Goal: Browse casually

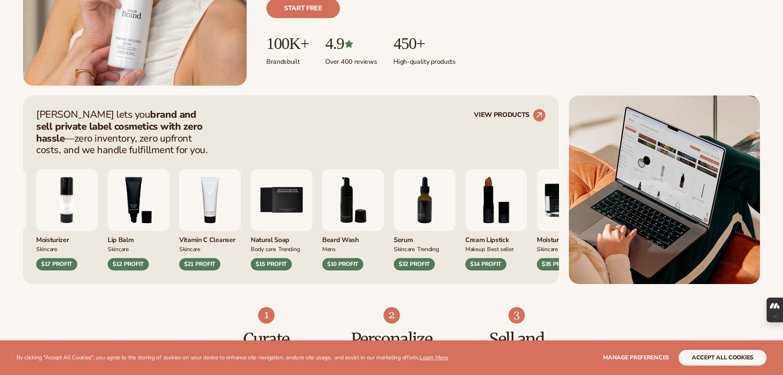
scroll to position [247, 0]
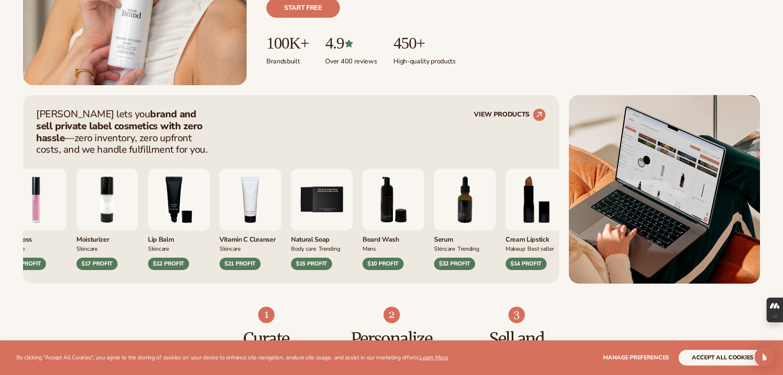
click at [434, 209] on div "Serum SKINCARE TRENDING $32 PROFIT" at bounding box center [465, 219] width 62 height 101
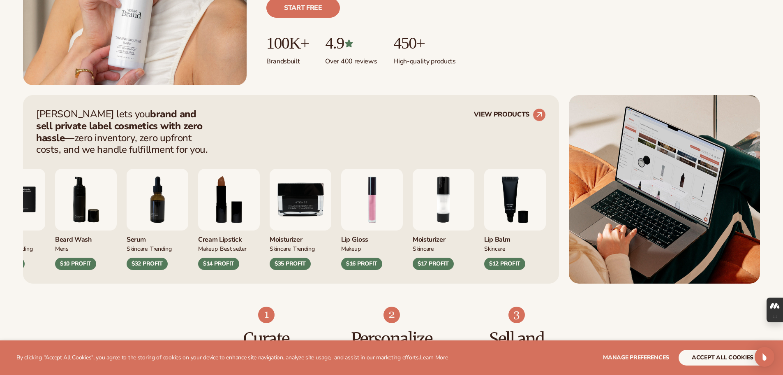
click at [413, 204] on img "2 / 9" at bounding box center [444, 200] width 62 height 62
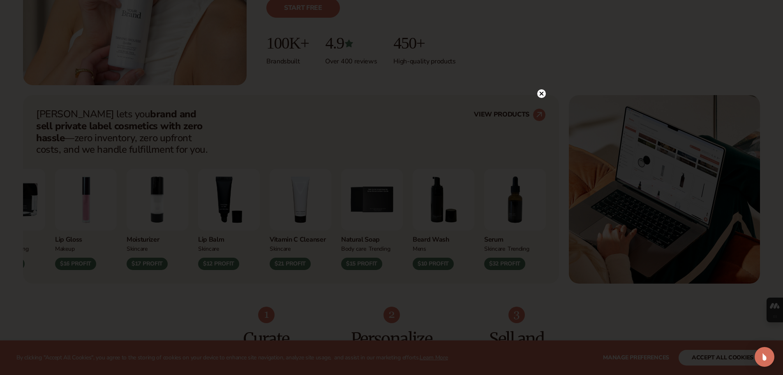
click at [545, 89] on div at bounding box center [541, 93] width 9 height 14
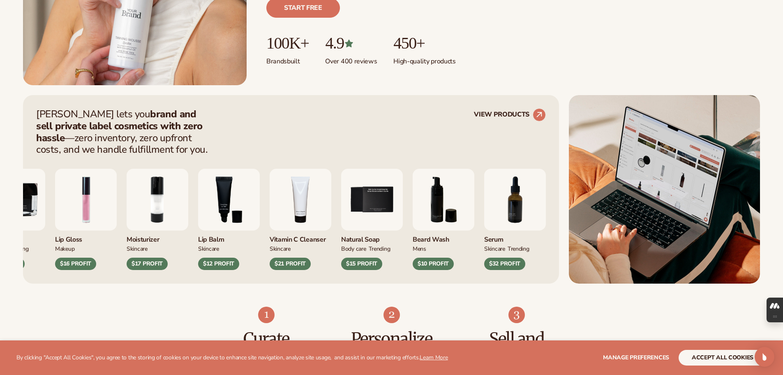
click at [413, 177] on img "6 / 9" at bounding box center [444, 200] width 62 height 62
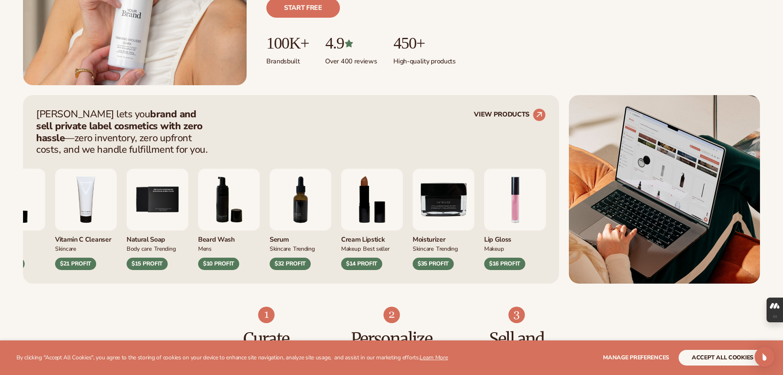
click at [341, 188] on img "8 / 9" at bounding box center [372, 200] width 62 height 62
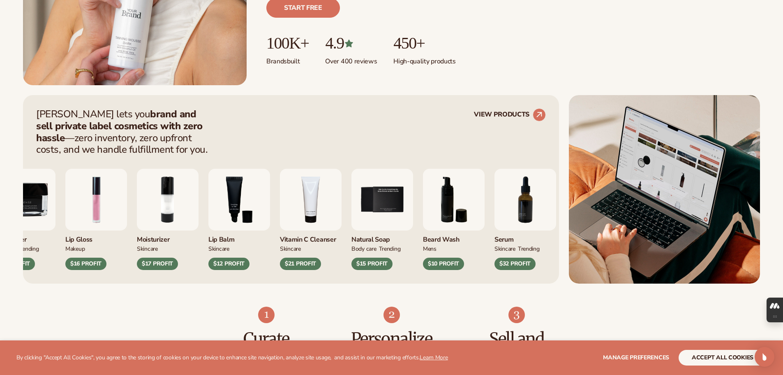
click at [297, 198] on img "4 / 9" at bounding box center [311, 200] width 62 height 62
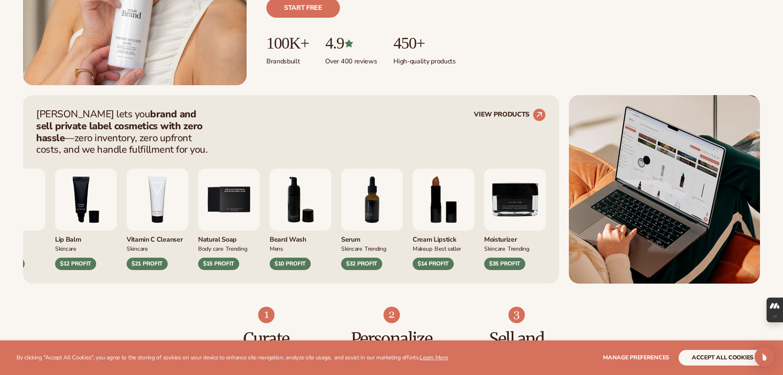
click at [270, 175] on img "6 / 9" at bounding box center [301, 200] width 62 height 62
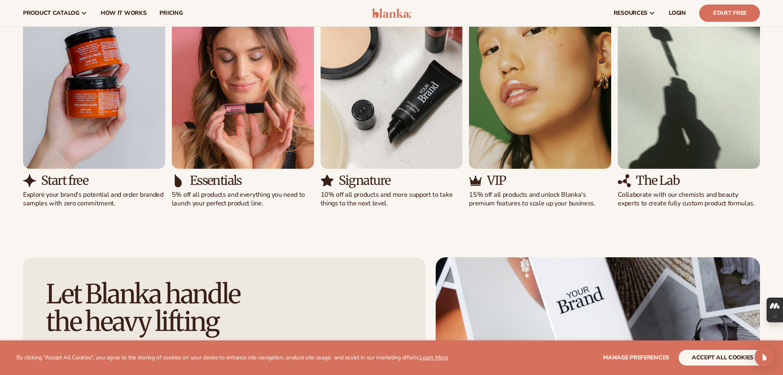
scroll to position [822, 0]
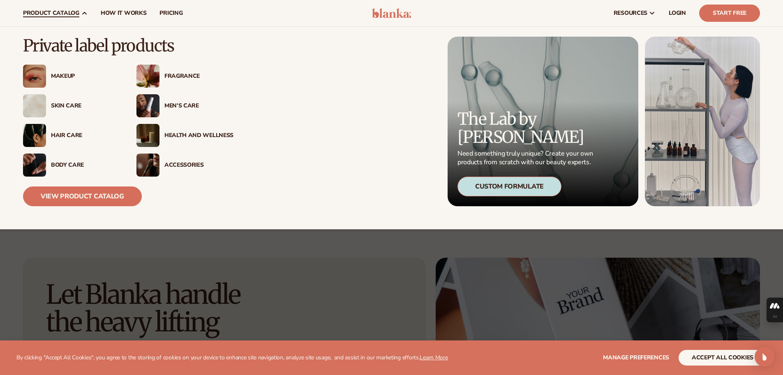
click at [79, 15] on link "product catalog" at bounding box center [55, 13] width 78 height 26
